Goal: Download file/media: Download file/media

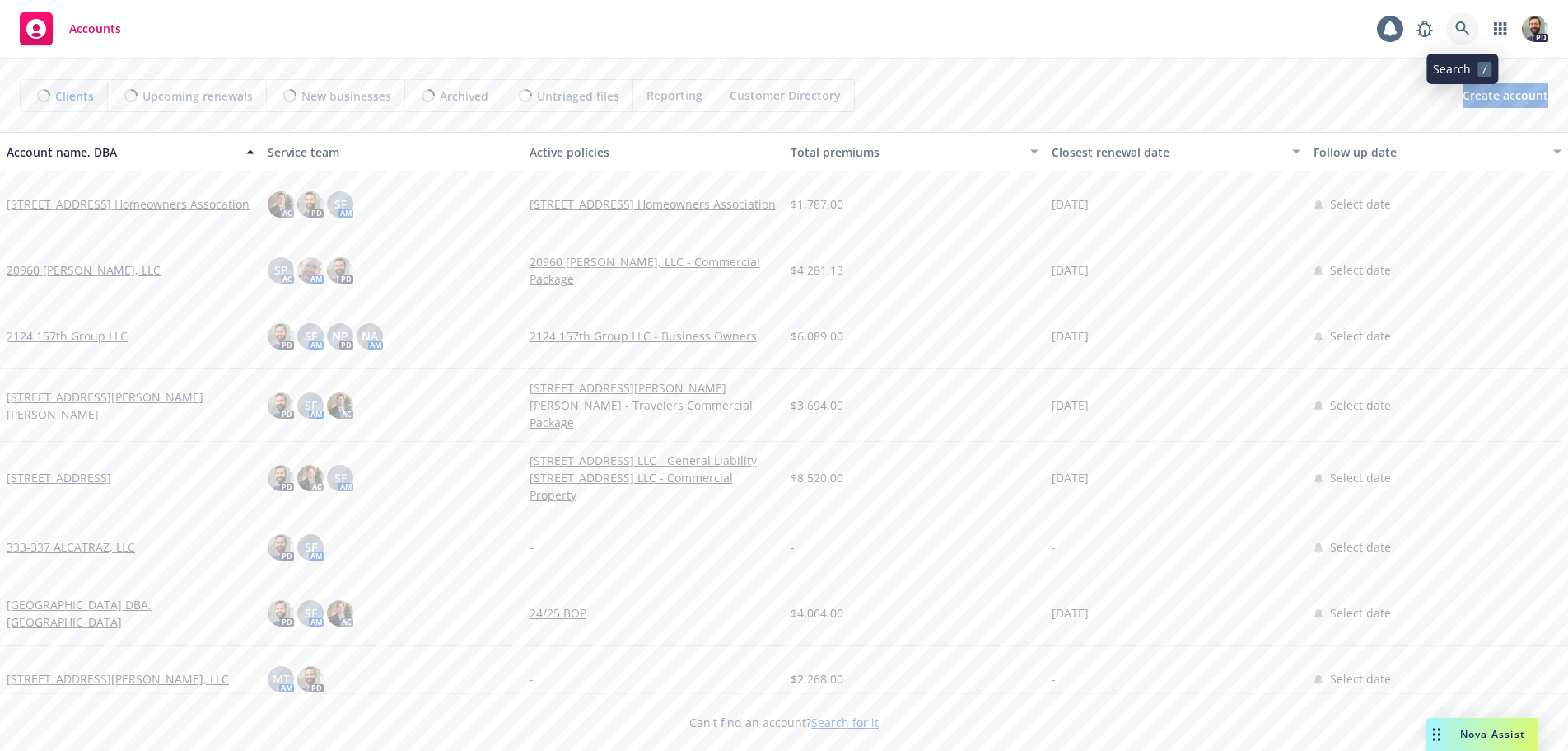
click at [1462, 30] on icon at bounding box center [1462, 28] width 14 height 14
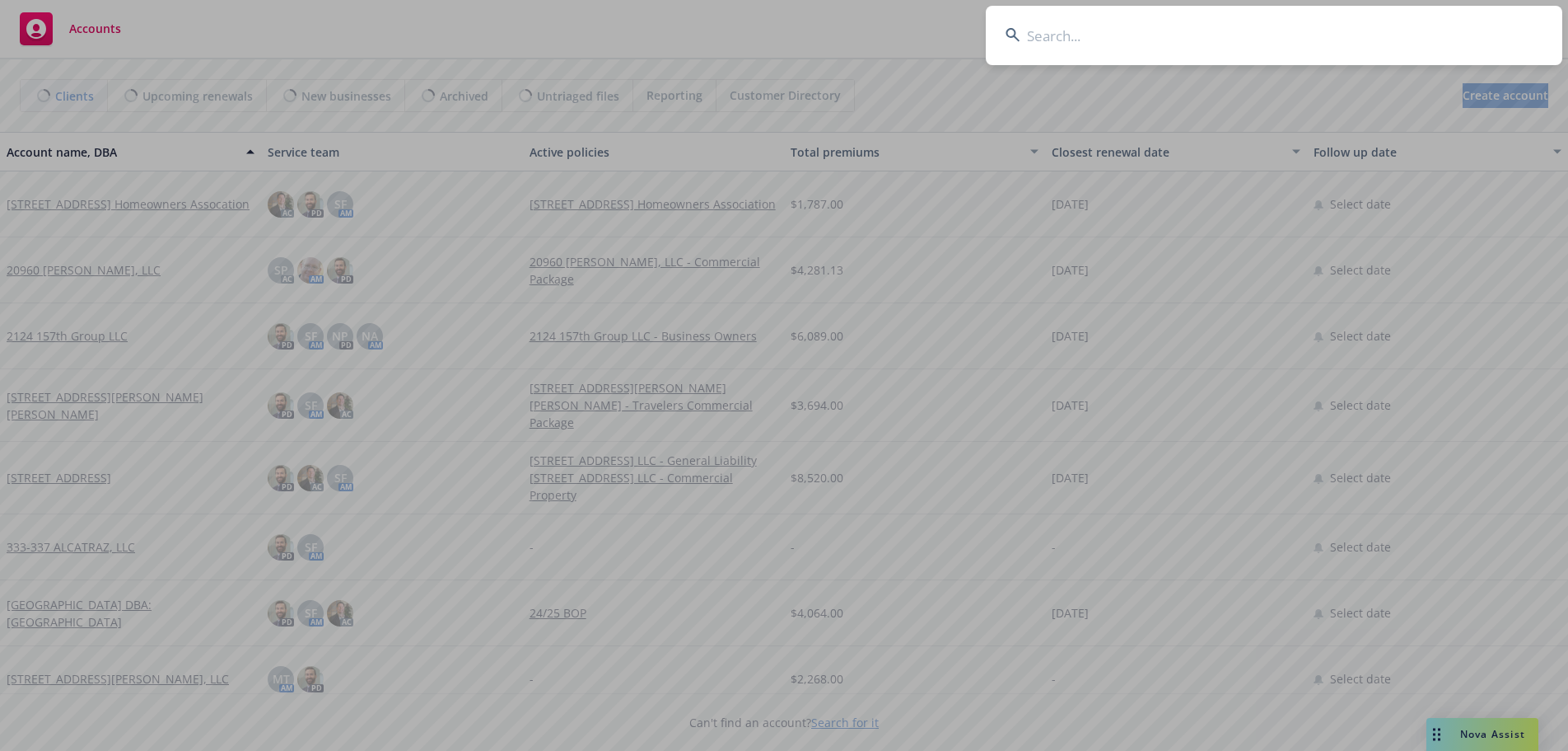
click at [1409, 32] on input at bounding box center [1274, 35] width 576 height 59
type input "k"
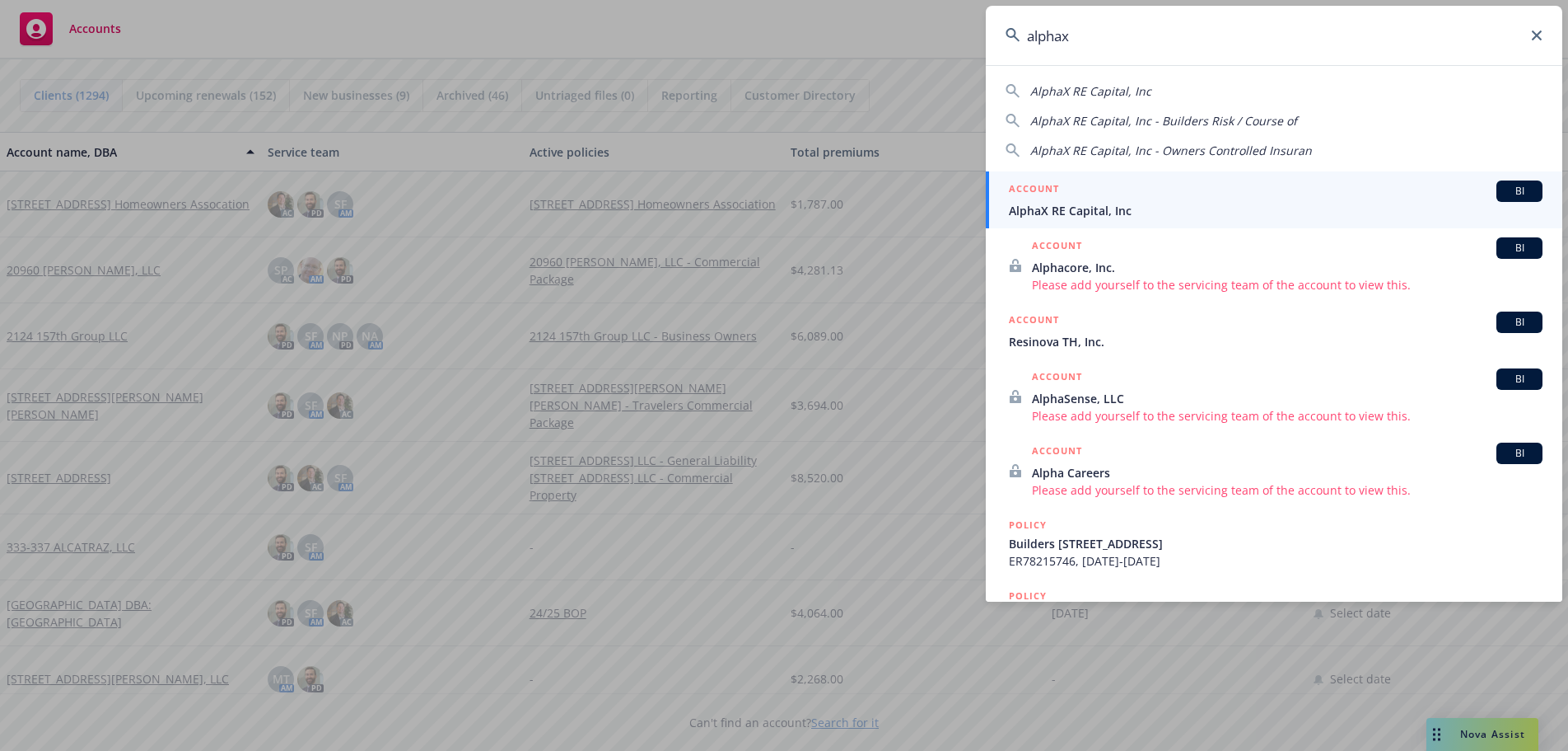
type input "alphax"
click at [1060, 211] on span "AlphaX RE Capital, Inc" at bounding box center [1275, 210] width 533 height 17
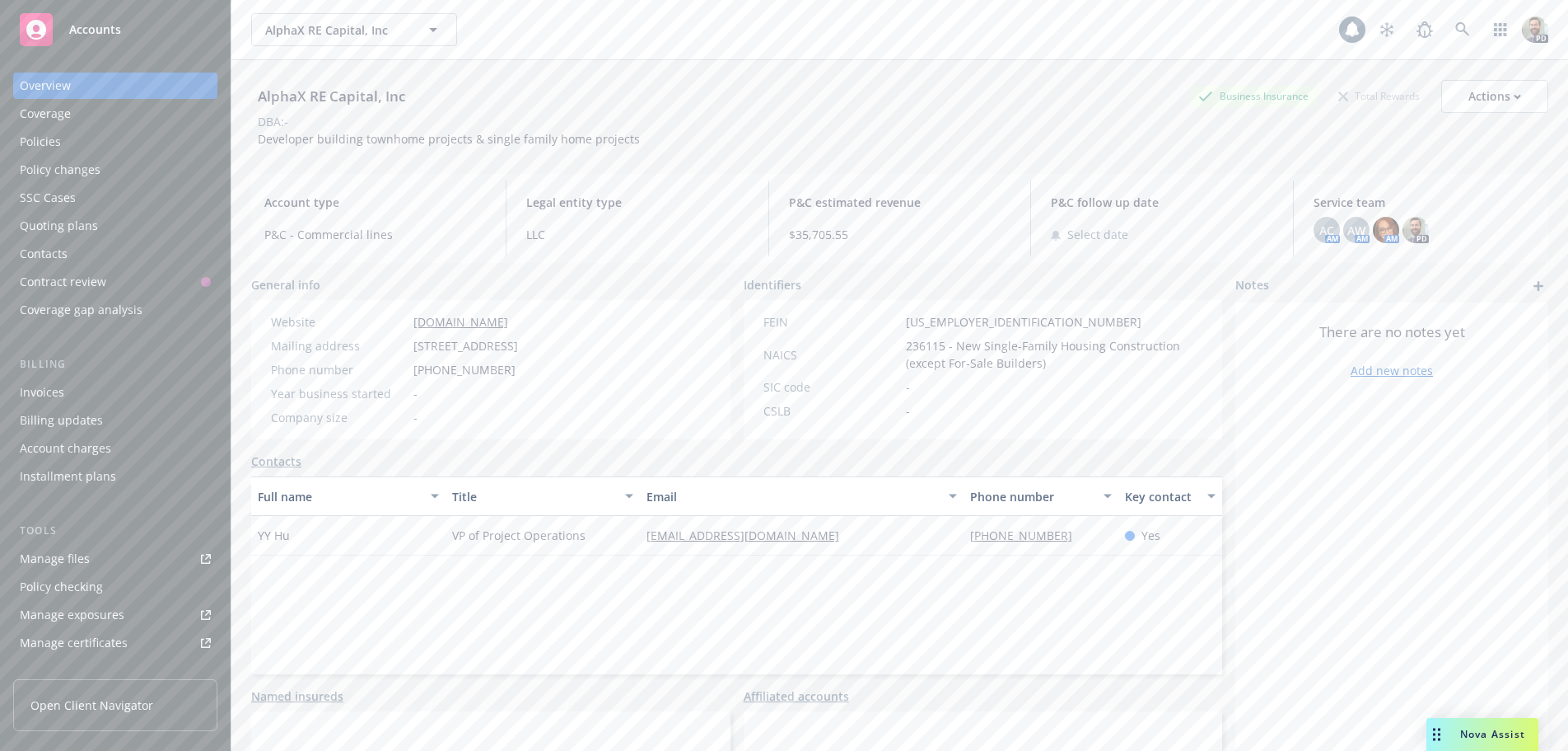
click at [37, 140] on div "Policies" at bounding box center [40, 142] width 41 height 26
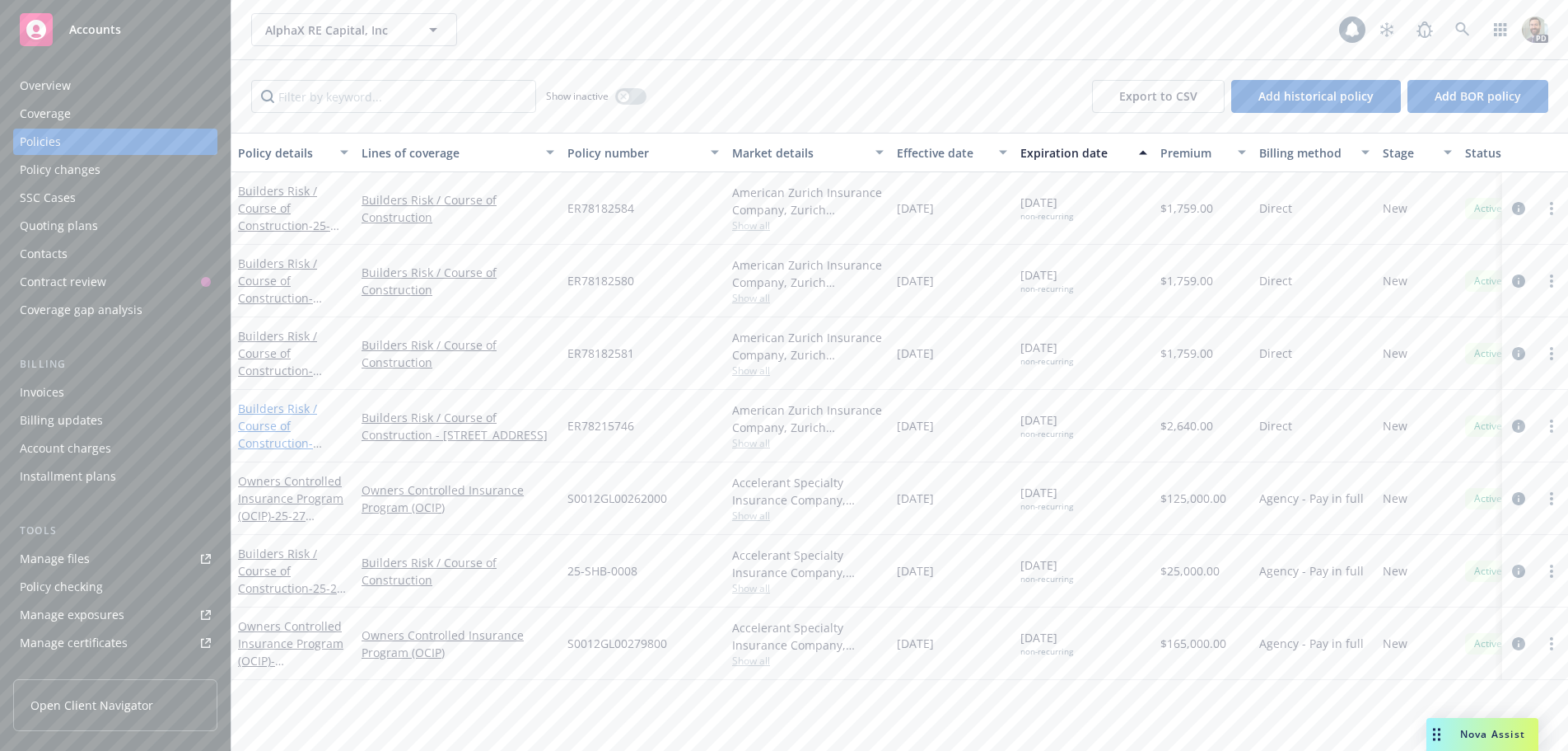
click at [267, 410] on link "Builders Risk / Course of Construction - Builders [STREET_ADDRESS]" at bounding box center [291, 443] width 105 height 85
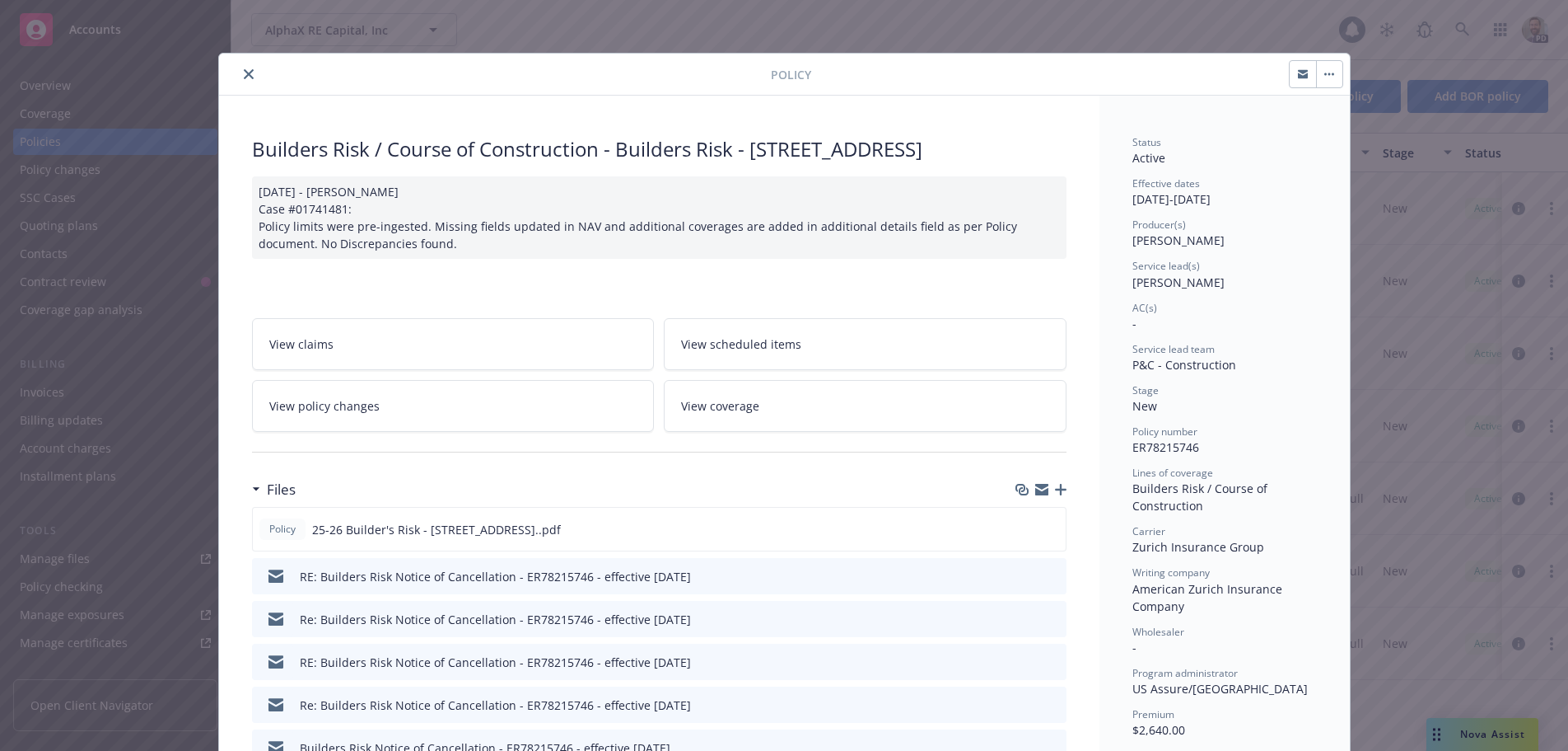
click at [244, 74] on icon "close" at bounding box center [248, 74] width 10 height 10
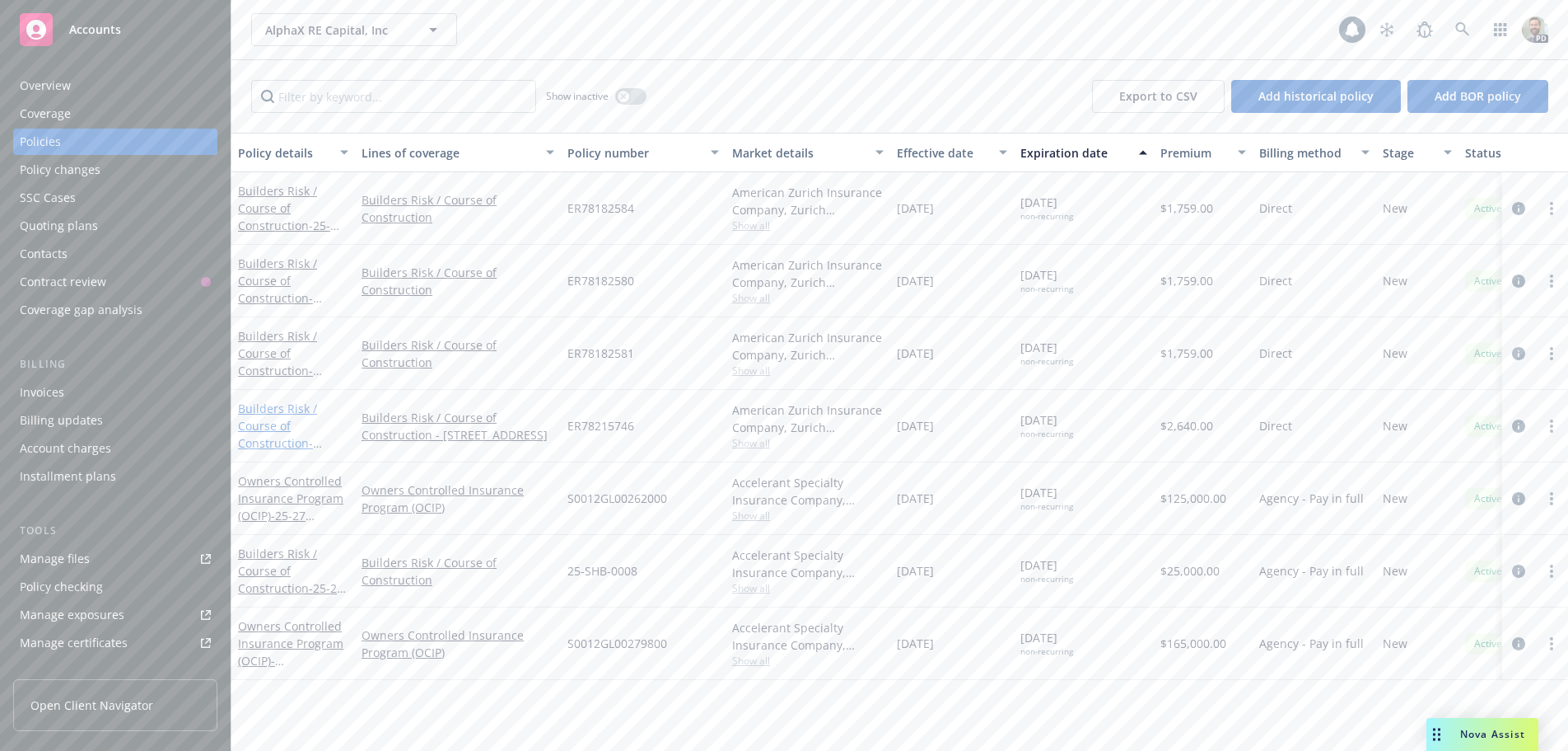
click at [287, 405] on link "Builders Risk / Course of Construction - Builders [STREET_ADDRESS]" at bounding box center [291, 443] width 105 height 85
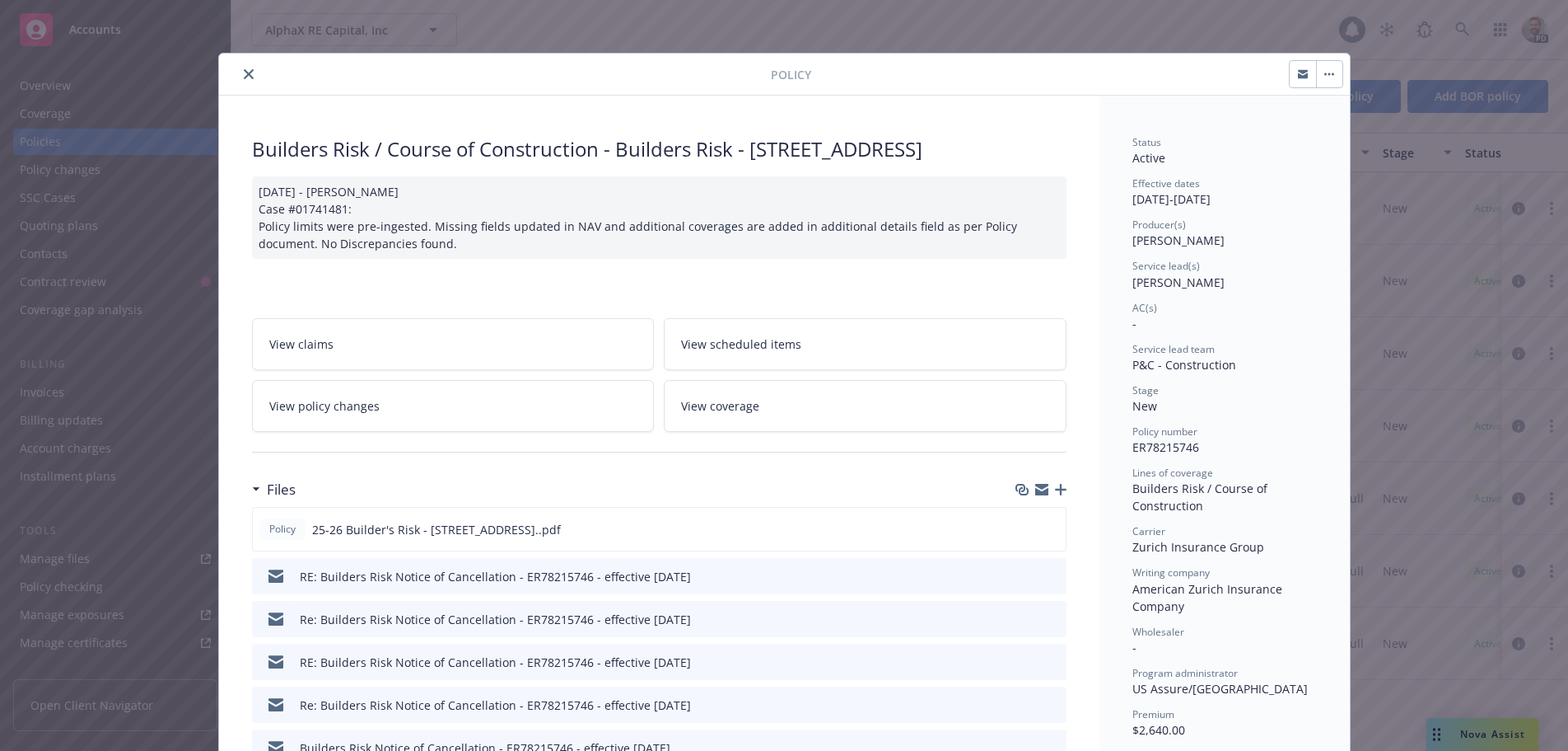
scroll to position [50, 0]
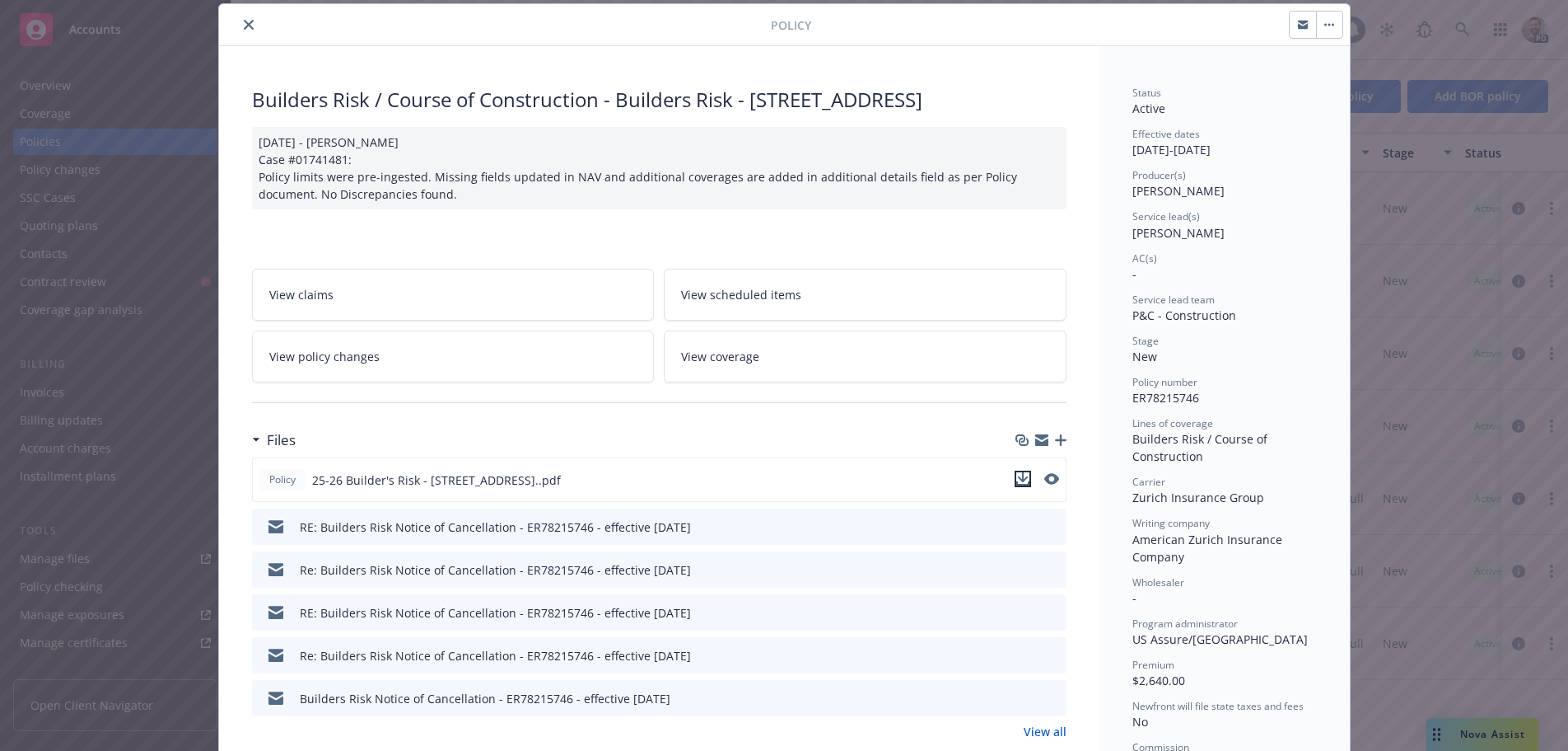
click at [1017, 478] on icon "download file" at bounding box center [1022, 477] width 10 height 10
click at [245, 20] on icon "close" at bounding box center [248, 24] width 10 height 10
